Goal: Find specific page/section: Find specific page/section

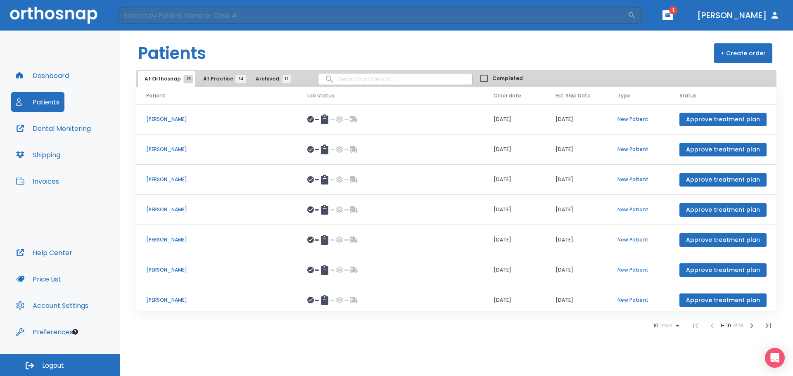
click at [349, 79] on input "search" at bounding box center [395, 79] width 154 height 16
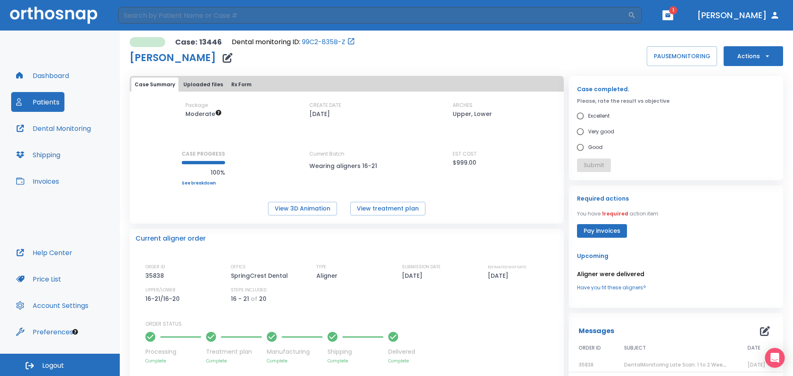
click at [50, 101] on button "Patients" at bounding box center [37, 102] width 53 height 20
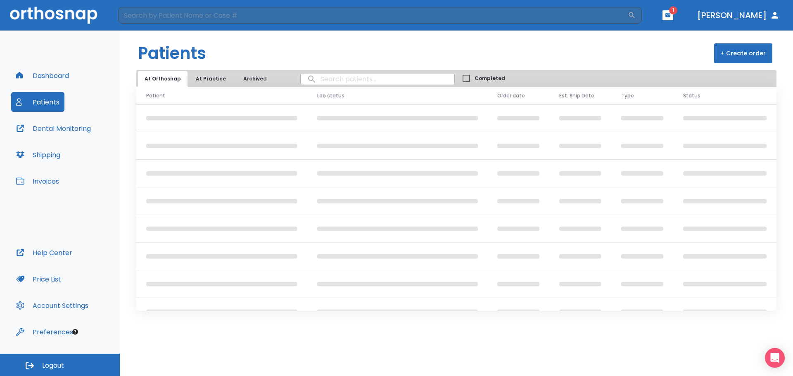
click at [349, 81] on input "search" at bounding box center [378, 79] width 154 height 16
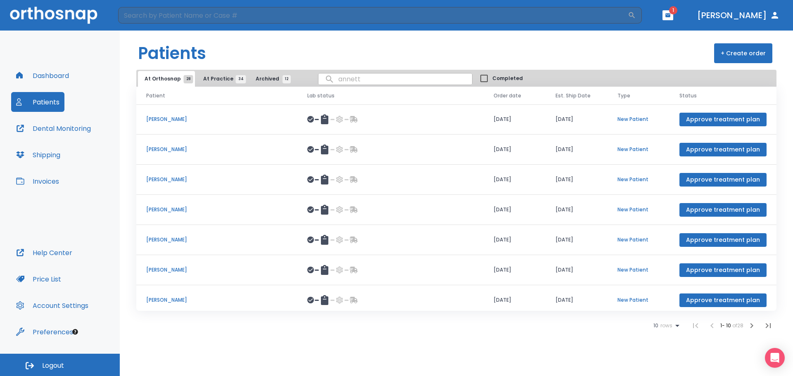
type input "[PERSON_NAME]"
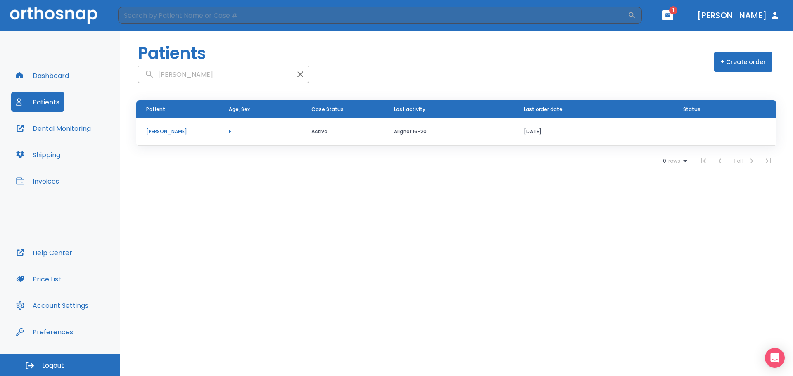
click at [168, 126] on td "[PERSON_NAME]" at bounding box center [177, 132] width 83 height 28
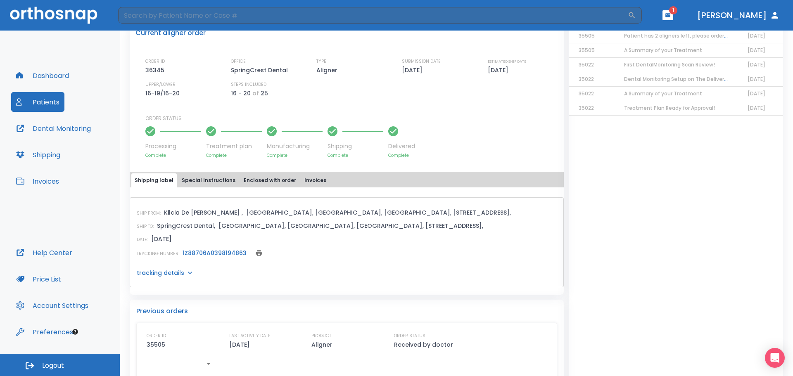
scroll to position [206, 0]
click at [199, 251] on link "1Z88706A0398194863" at bounding box center [215, 253] width 64 height 8
